Goal: Information Seeking & Learning: Get advice/opinions

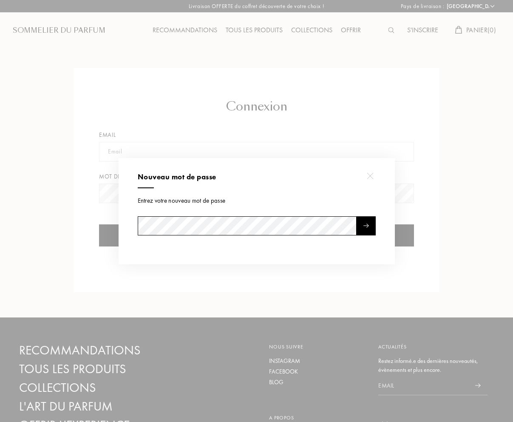
select select "ES"
click at [400, 145] on div at bounding box center [258, 211] width 516 height 422
select select "ES"
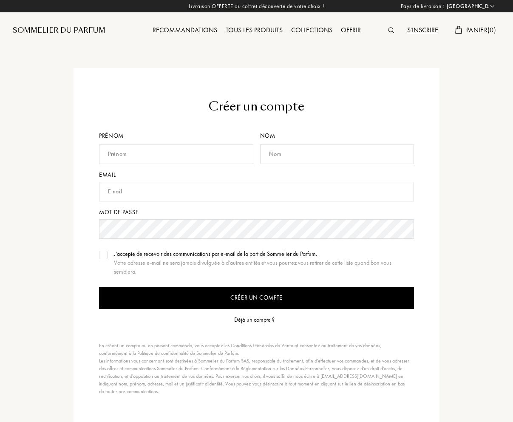
select select "ES"
click at [30, 31] on div "Sommelier du Parfum" at bounding box center [59, 31] width 93 height 10
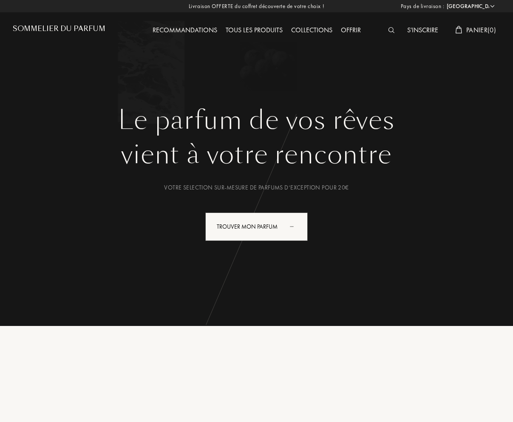
select select "ES"
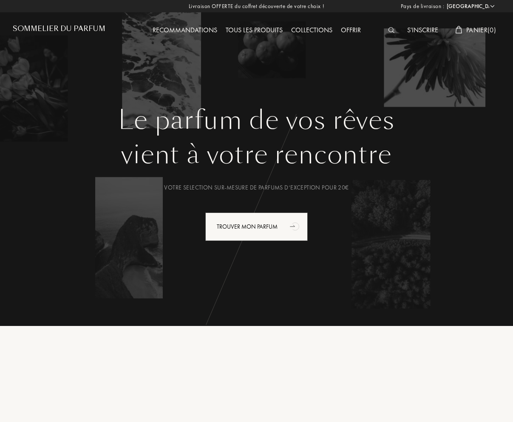
click at [421, 28] on div "S'inscrire" at bounding box center [423, 30] width 40 height 11
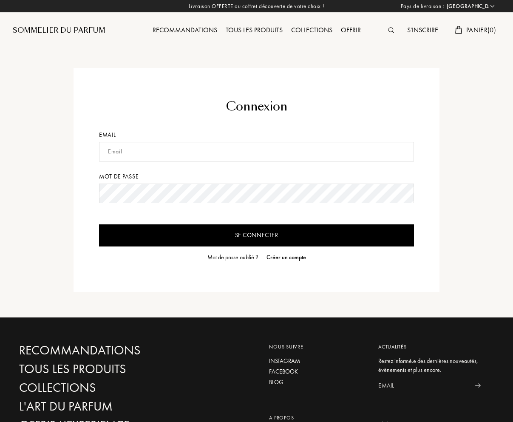
select select "ES"
click at [149, 146] on input "text" at bounding box center [256, 152] width 315 height 20
click at [99, 224] on input "Se connecter" at bounding box center [256, 235] width 315 height 22
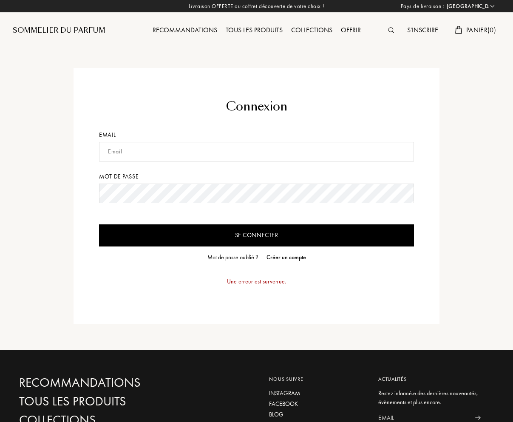
click at [273, 230] on input "Se connecter" at bounding box center [256, 235] width 315 height 22
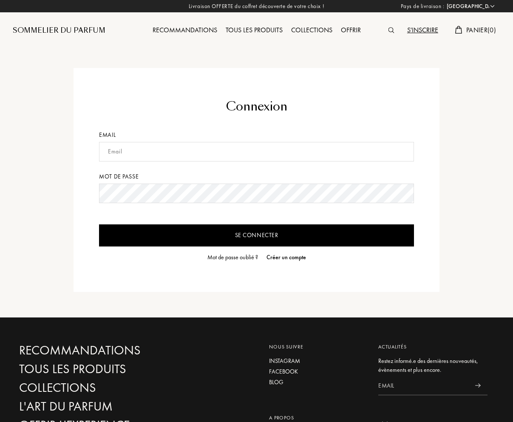
click at [255, 232] on input "Se connecter" at bounding box center [256, 235] width 315 height 22
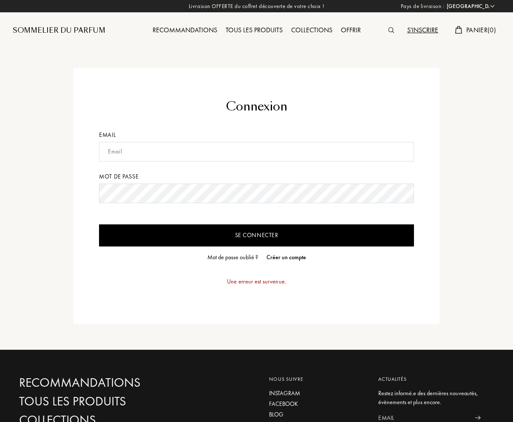
click at [196, 179] on div "Mot de passe" at bounding box center [256, 176] width 315 height 9
click at [182, 248] on form "Connexion Email Mot de passe Se connecter Mot de passe oublié ? Créer un compte…" at bounding box center [256, 196] width 315 height 197
click at [181, 242] on input "Se connecter" at bounding box center [256, 235] width 315 height 22
click at [145, 159] on input "text" at bounding box center [256, 152] width 315 height 20
click at [155, 144] on input "text" at bounding box center [256, 152] width 315 height 20
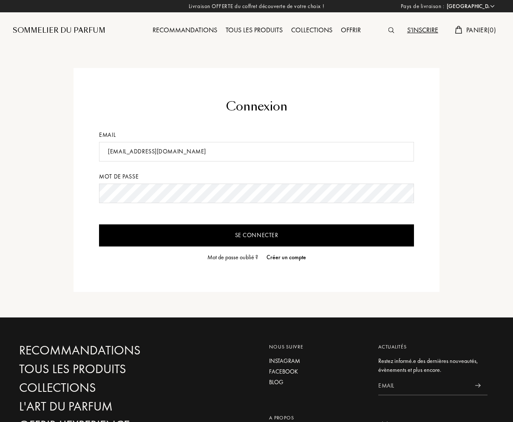
type input "gakheira@gmail.com"
click at [99, 224] on input "Se connecter" at bounding box center [256, 235] width 315 height 22
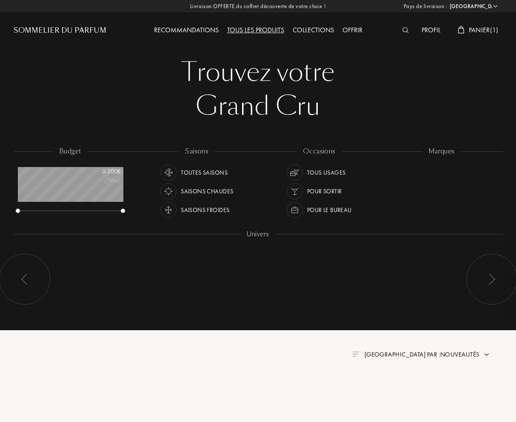
select select "ES"
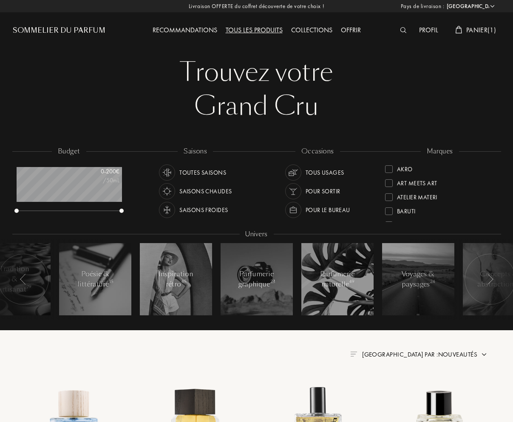
click at [478, 26] on span "Panier ( 1 )" at bounding box center [481, 30] width 30 height 9
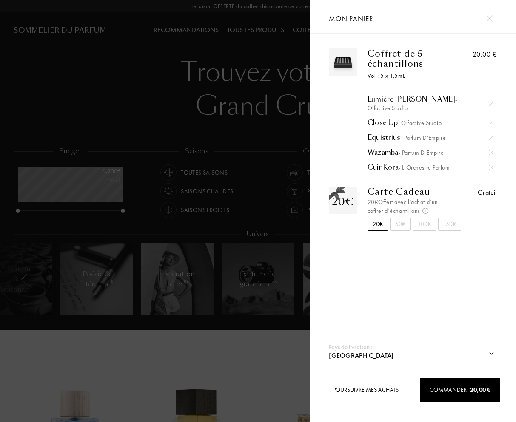
click at [213, 351] on div at bounding box center [154, 211] width 309 height 422
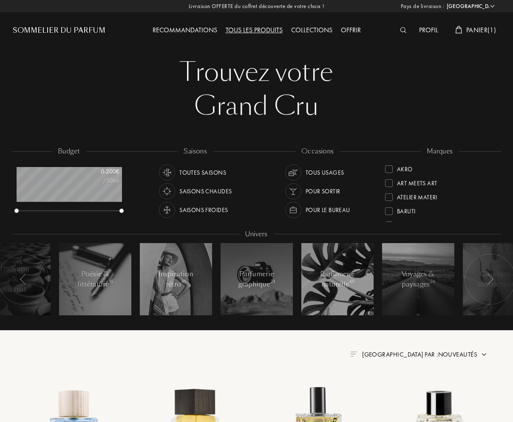
click at [196, 29] on div "Recommandations" at bounding box center [184, 30] width 73 height 11
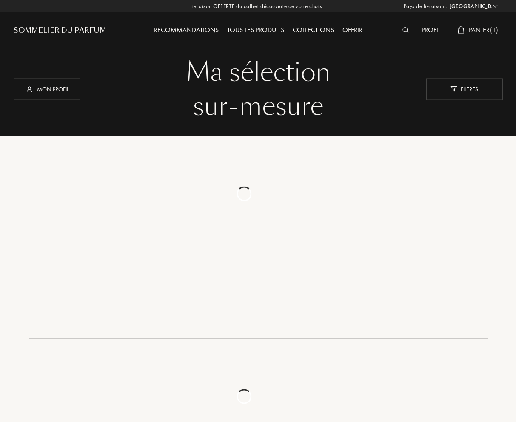
select select "ES"
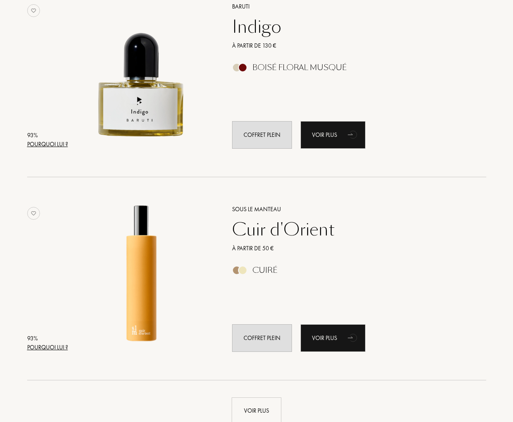
scroll to position [1955, 0]
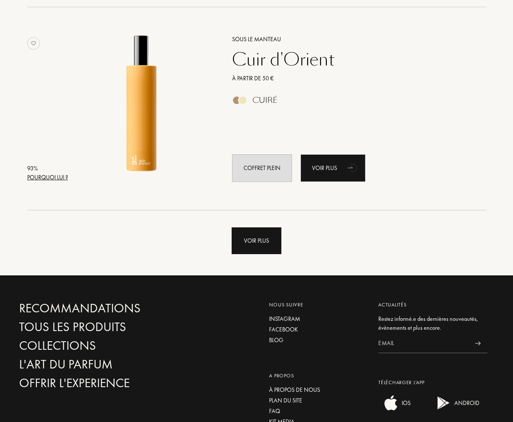
click at [258, 241] on div "Voir plus" at bounding box center [257, 240] width 50 height 27
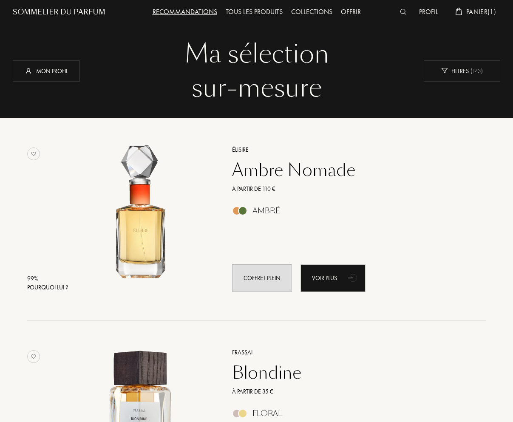
scroll to position [0, 0]
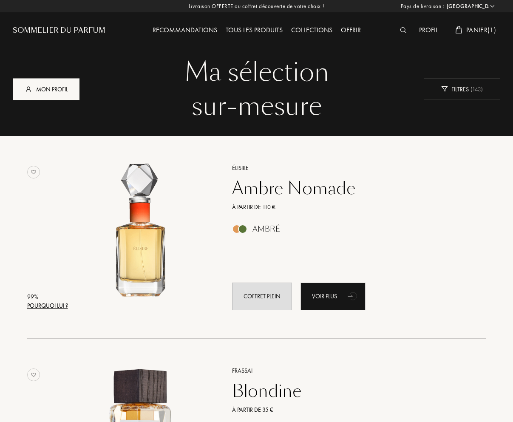
click at [58, 99] on div "Mon profil" at bounding box center [46, 89] width 67 height 22
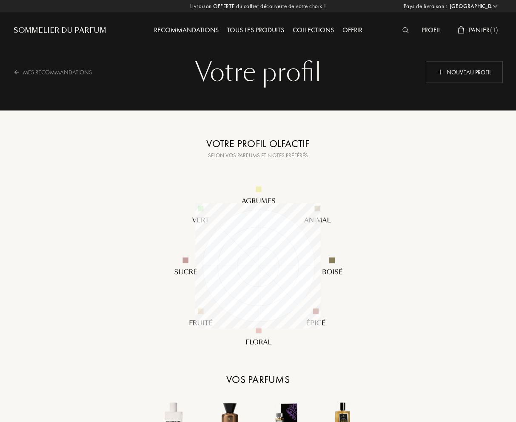
select select "ES"
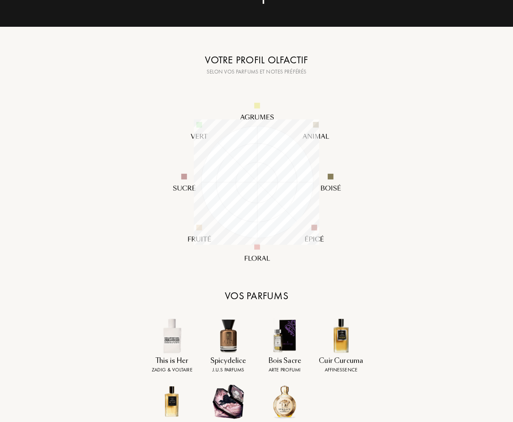
scroll to position [43, 0]
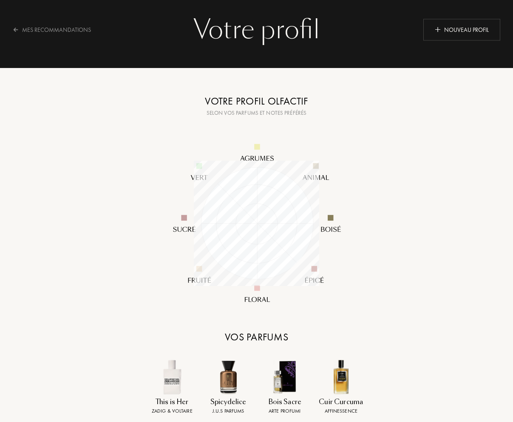
click at [269, 144] on img at bounding box center [257, 223] width 204 height 204
click at [260, 147] on img at bounding box center [257, 223] width 204 height 204
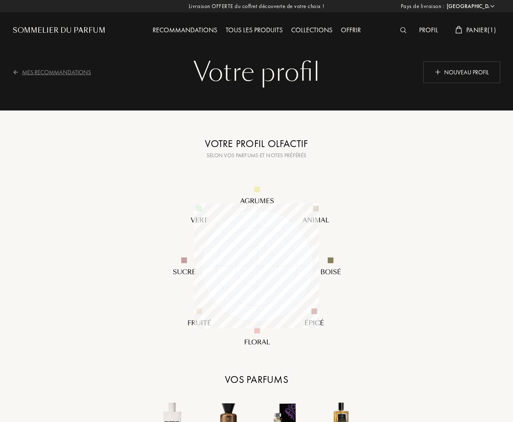
click at [61, 70] on div "Mes Recommandations" at bounding box center [57, 72] width 89 height 21
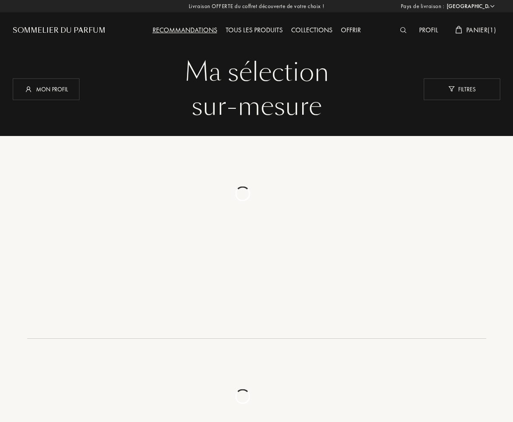
select select "ES"
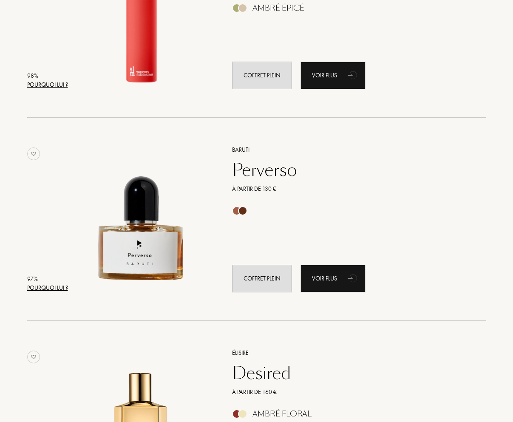
scroll to position [553, 0]
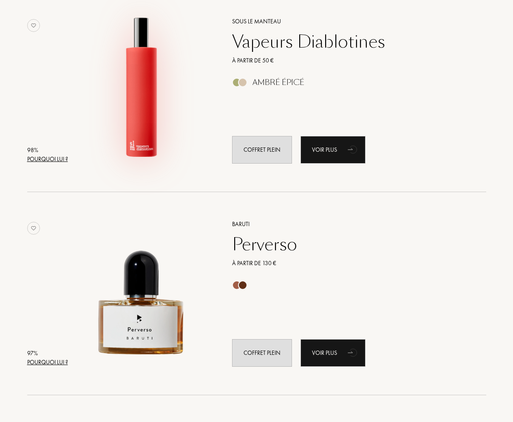
click at [140, 107] on img at bounding box center [142, 87] width 142 height 142
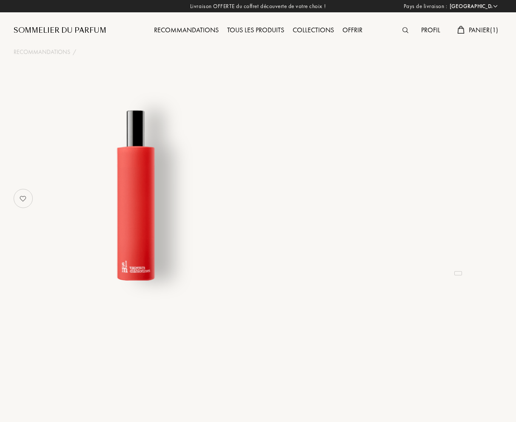
select select "ES"
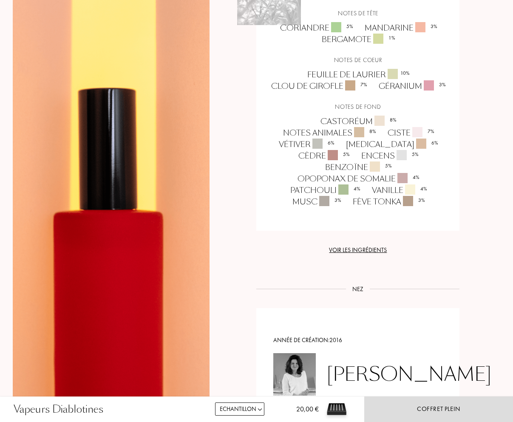
scroll to position [935, 0]
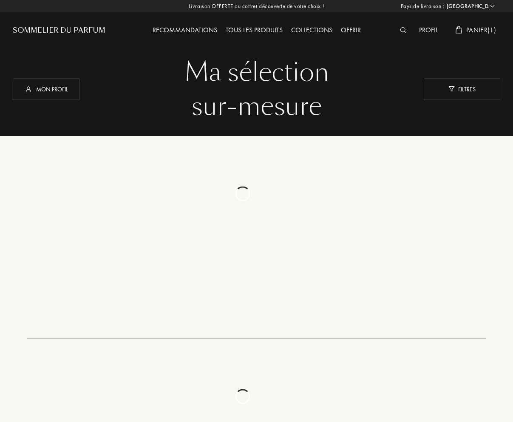
select select "ES"
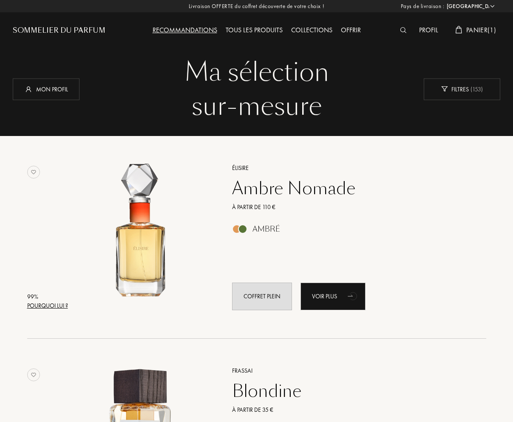
click at [454, 5] on select "Afghanistan Afrique du Sud Albanie Algérie Allemagne Andorre Angola Anguilla An…" at bounding box center [470, 6] width 51 height 9
click at [357, 205] on div "À partir de 110 €" at bounding box center [350, 207] width 248 height 9
select select "ES"
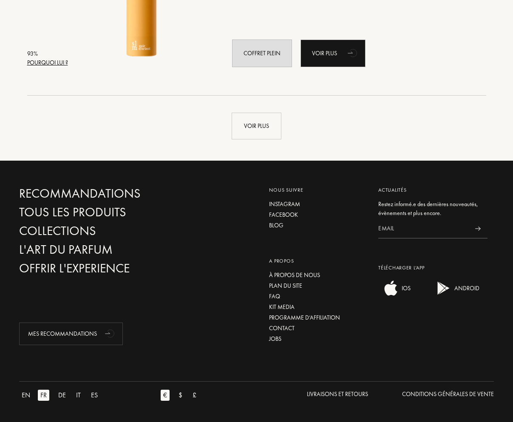
scroll to position [1985, 0]
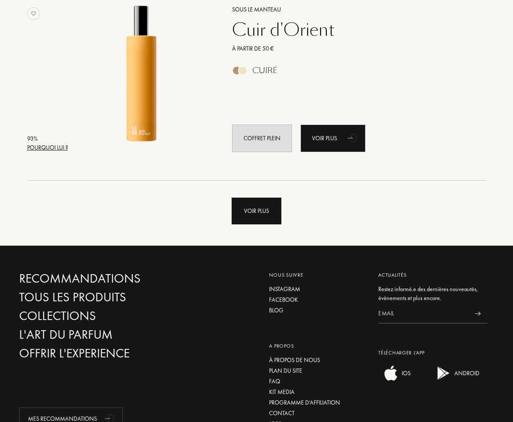
click at [260, 209] on div "Voir plus" at bounding box center [257, 211] width 50 height 27
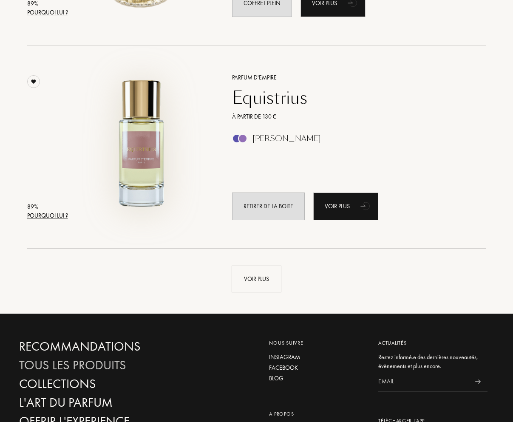
scroll to position [4068, 0]
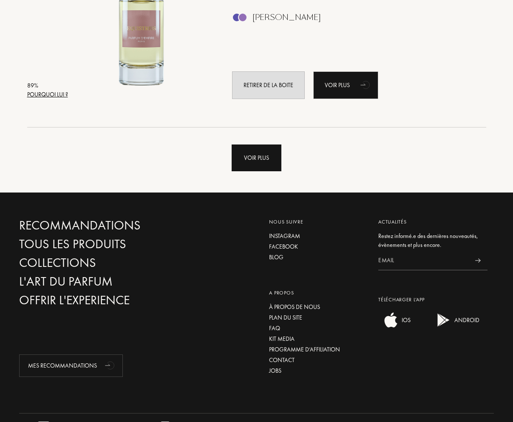
click at [265, 147] on div "Voir plus" at bounding box center [257, 158] width 50 height 27
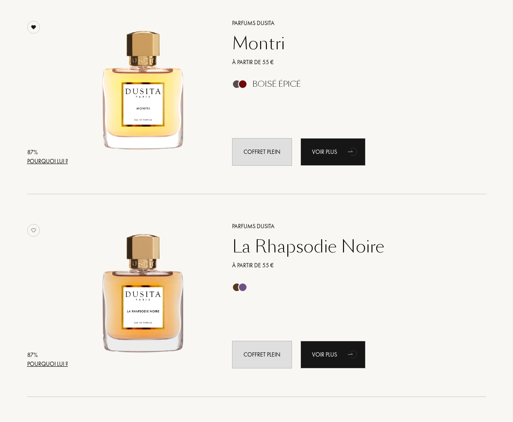
scroll to position [4408, 0]
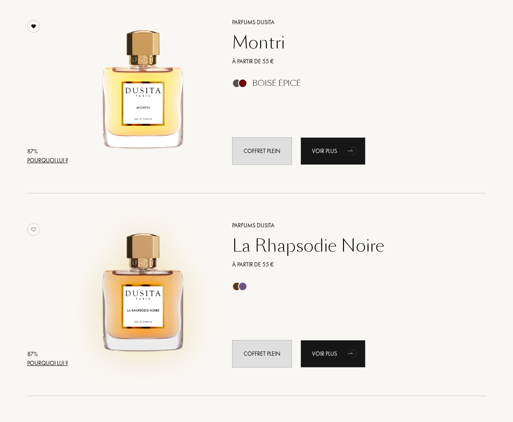
click at [153, 271] on img at bounding box center [142, 291] width 142 height 142
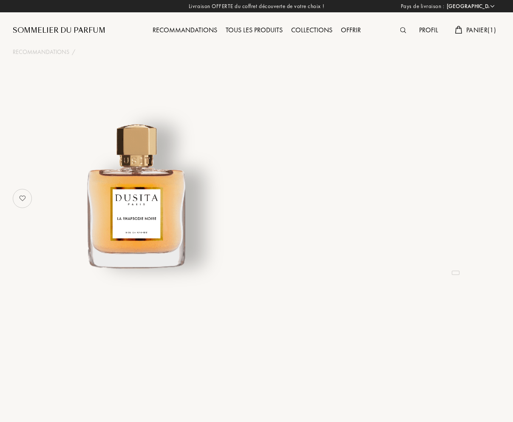
select select "ES"
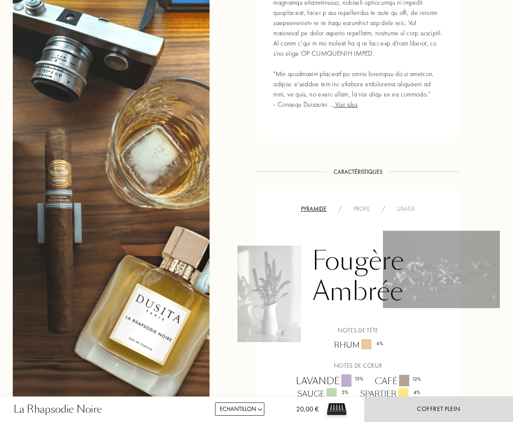
scroll to position [595, 0]
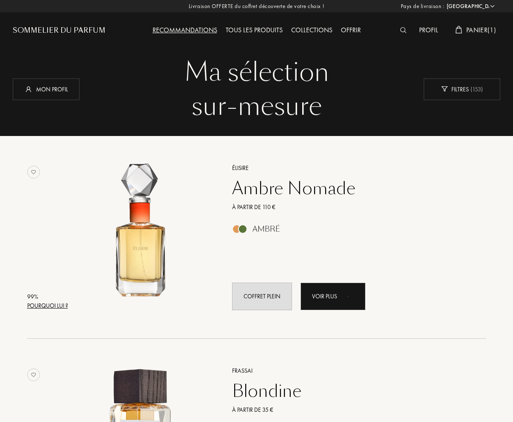
select select "ES"
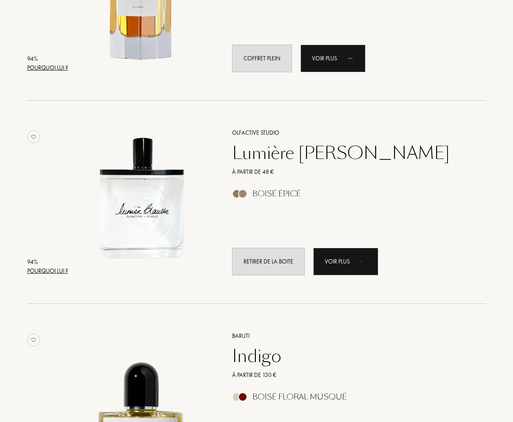
scroll to position [1593, 0]
